Goal: Task Accomplishment & Management: Complete application form

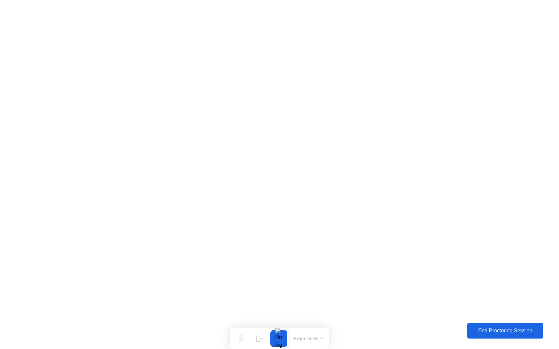
click at [498, 329] on div "End Proctoring Session" at bounding box center [504, 331] width 73 height 6
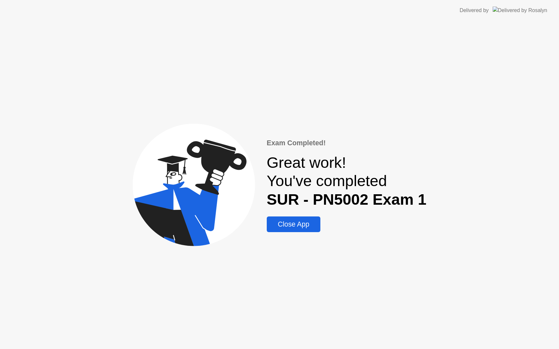
click at [292, 226] on div "Close App" at bounding box center [293, 224] width 50 height 8
